Goal: Check status: Check status

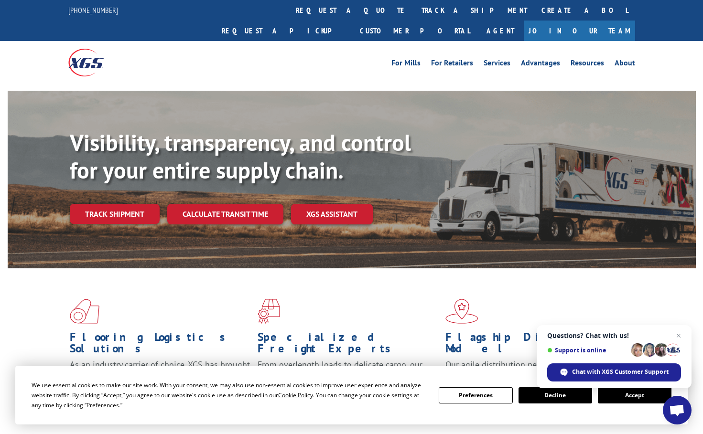
click at [676, 337] on span "Close chat" at bounding box center [678, 335] width 11 height 11
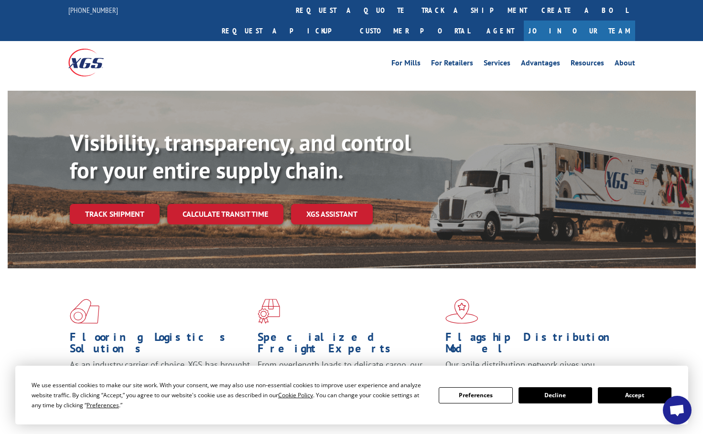
click at [634, 393] on button "Accept" at bounding box center [635, 396] width 74 height 16
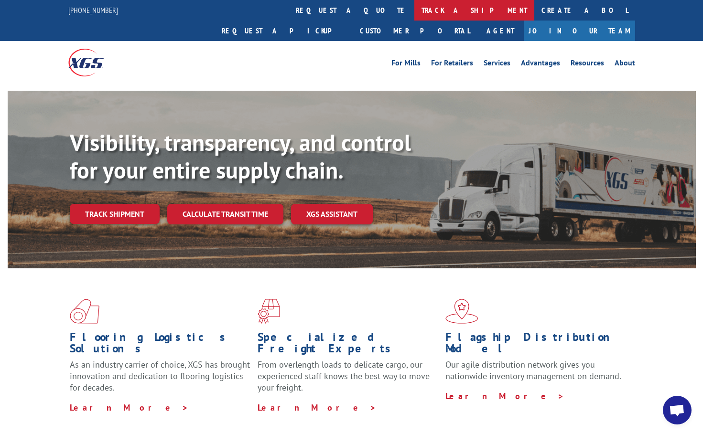
click at [414, 9] on link "track a shipment" at bounding box center [474, 10] width 120 height 21
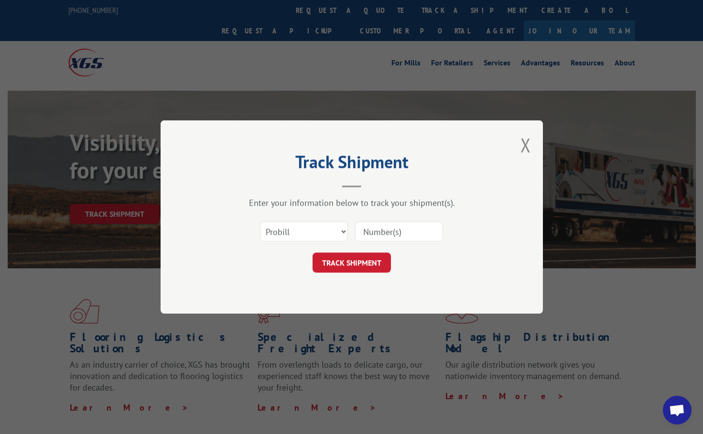
click at [381, 231] on input at bounding box center [399, 232] width 88 height 20
type input "15095352"
click at [364, 265] on button "TRACK SHIPMENT" at bounding box center [352, 263] width 78 height 20
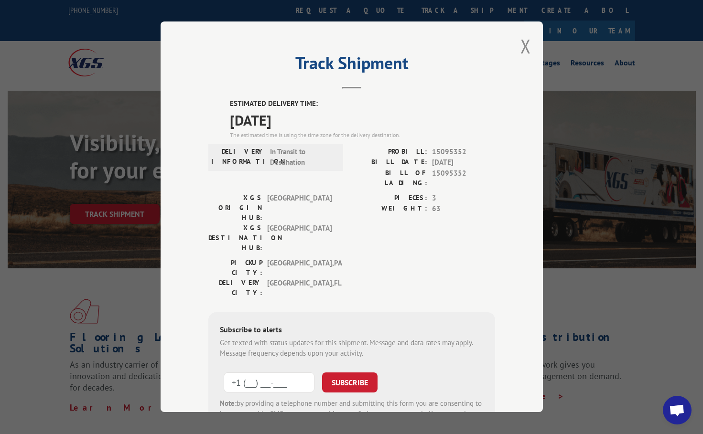
click at [264, 373] on input "+1 (___) ___-____" at bounding box center [269, 383] width 91 height 20
type input "[PHONE_NUMBER]"
click at [353, 373] on button "SUBSCRIBE" at bounding box center [349, 383] width 55 height 20
